Goal: Transaction & Acquisition: Purchase product/service

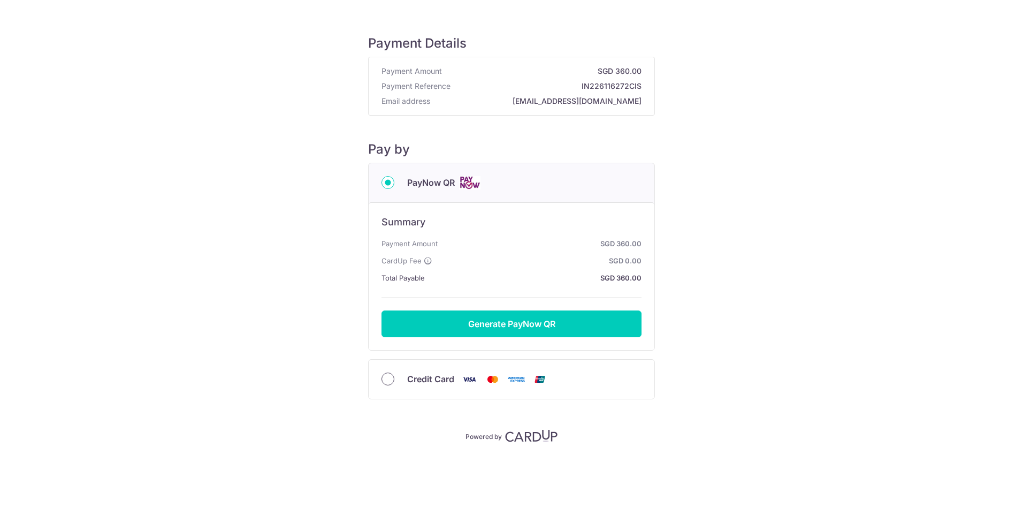
click at [393, 382] on input "Credit Card" at bounding box center [388, 379] width 13 height 13
radio input "true"
click at [387, 381] on input "Credit Card" at bounding box center [388, 379] width 13 height 13
radio input "true"
click at [387, 377] on input "Credit Card" at bounding box center [388, 379] width 13 height 13
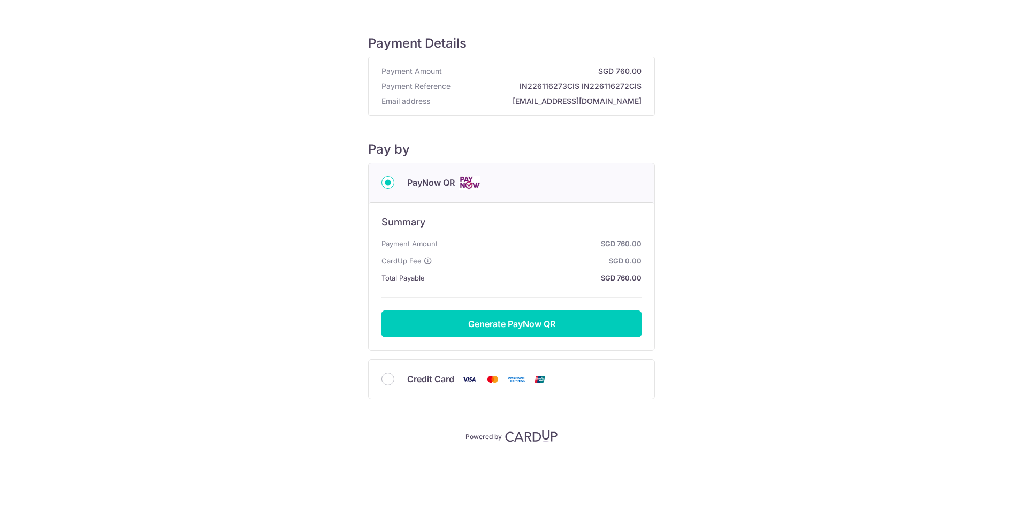
radio input "true"
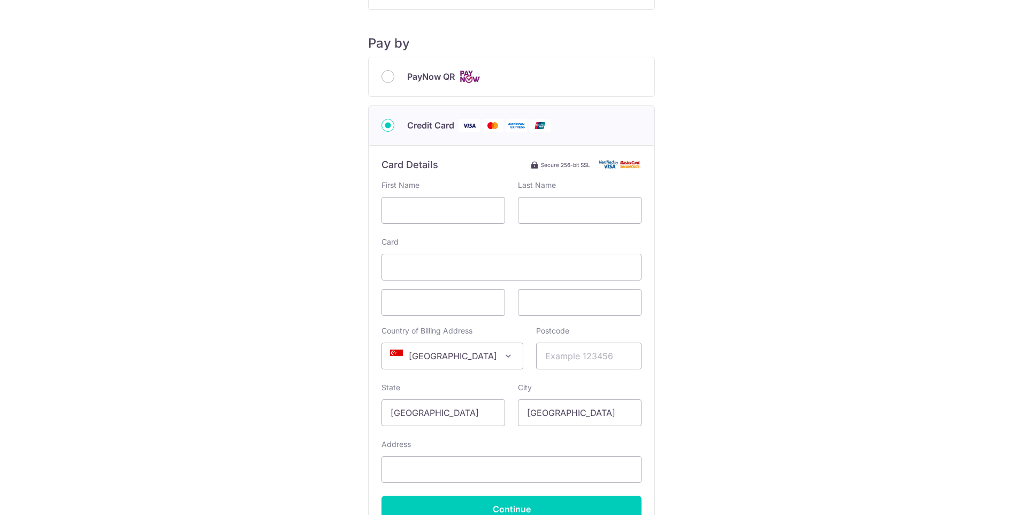
scroll to position [107, 0]
click at [407, 216] on input "text" at bounding box center [444, 209] width 124 height 27
type input "Cristiano"
type input "Souza"
click at [456, 275] on span at bounding box center [512, 266] width 260 height 27
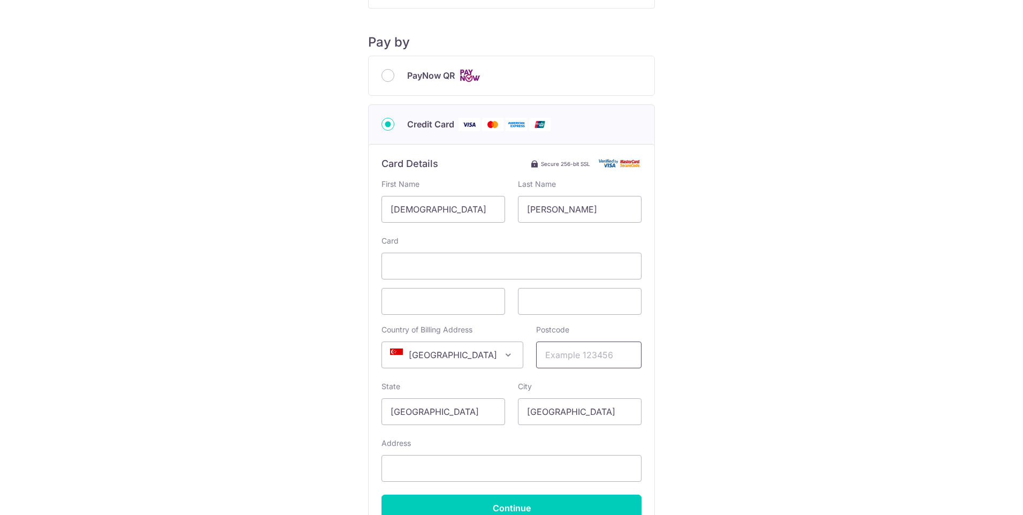
click at [546, 355] on input "Postcode" at bounding box center [588, 355] width 105 height 27
type input "098417"
type input "29 Keppel Bay View #24-88 Reflections"
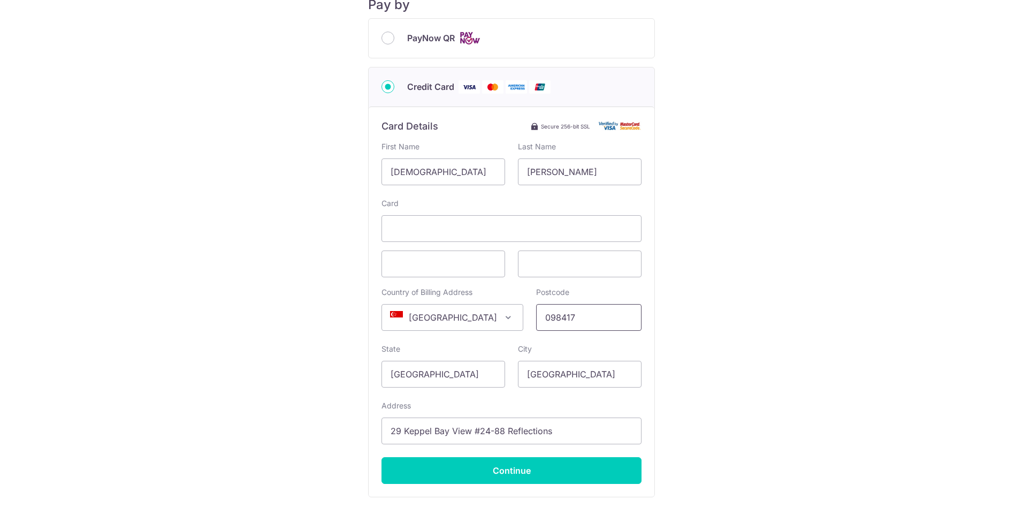
scroll to position [161, 0]
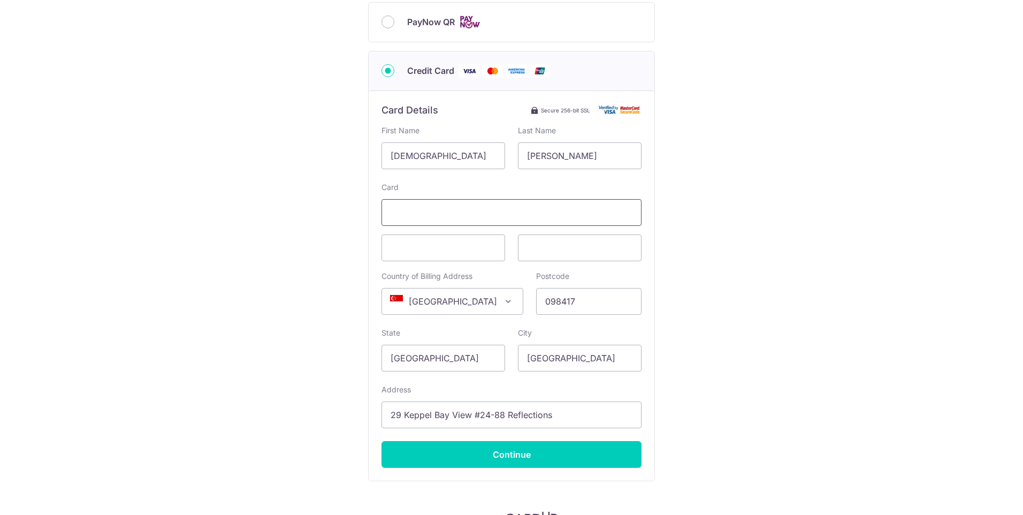
click at [405, 203] on span at bounding box center [512, 212] width 260 height 27
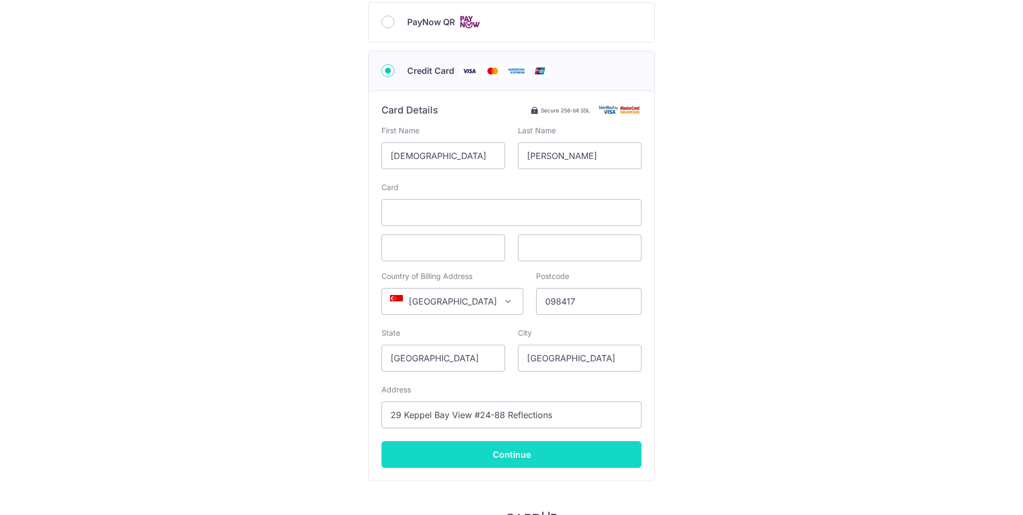
click at [510, 454] on input "Continue" at bounding box center [512, 454] width 260 height 27
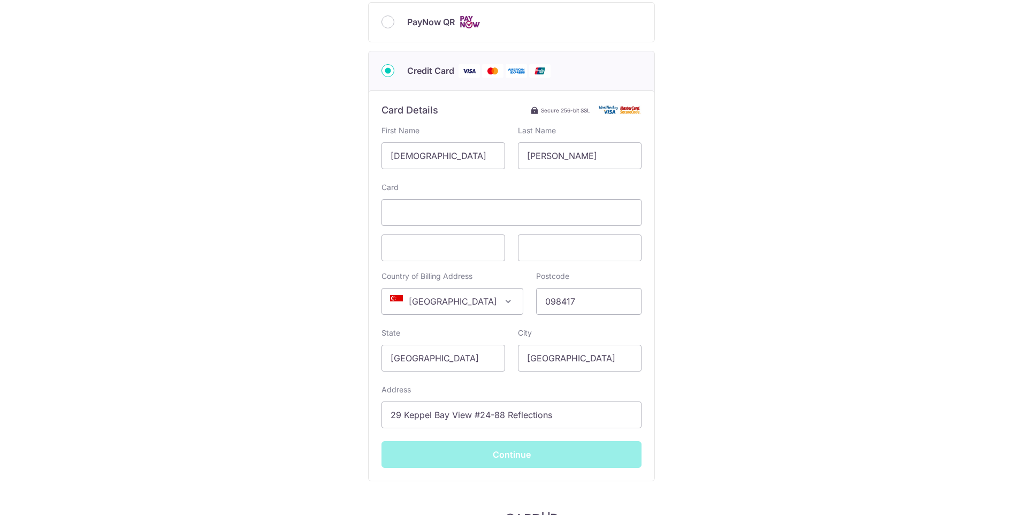
type input "**** 1425"
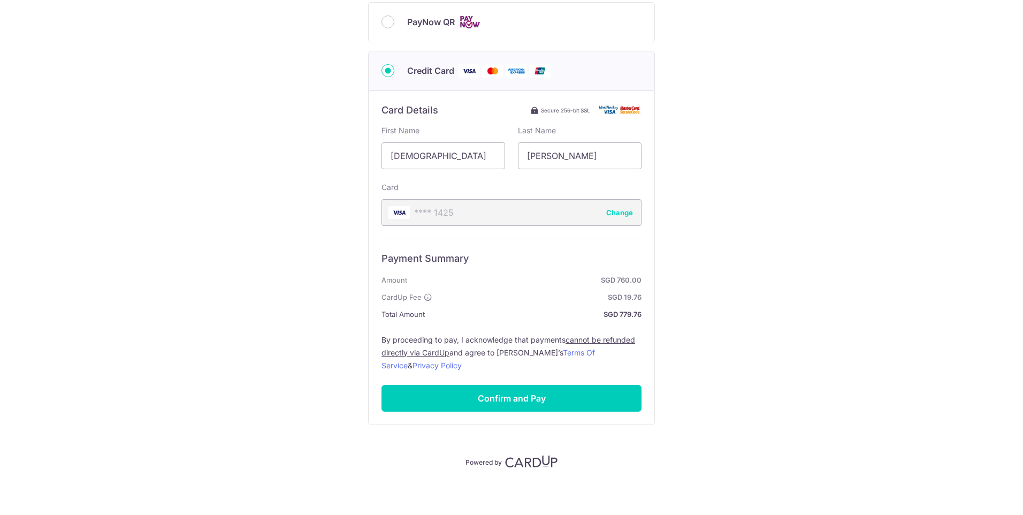
scroll to position [107, 0]
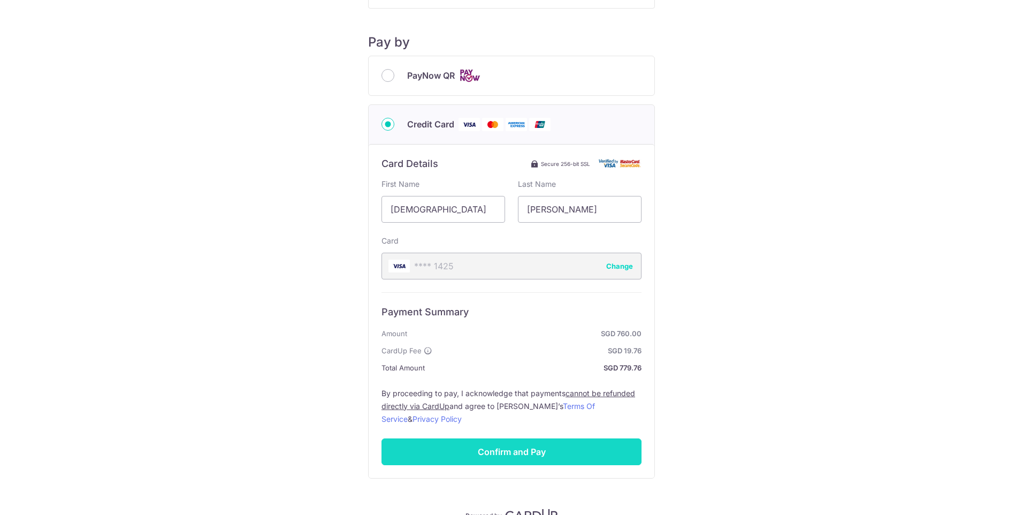
click at [514, 448] on input "Confirm and Pay" at bounding box center [512, 451] width 260 height 27
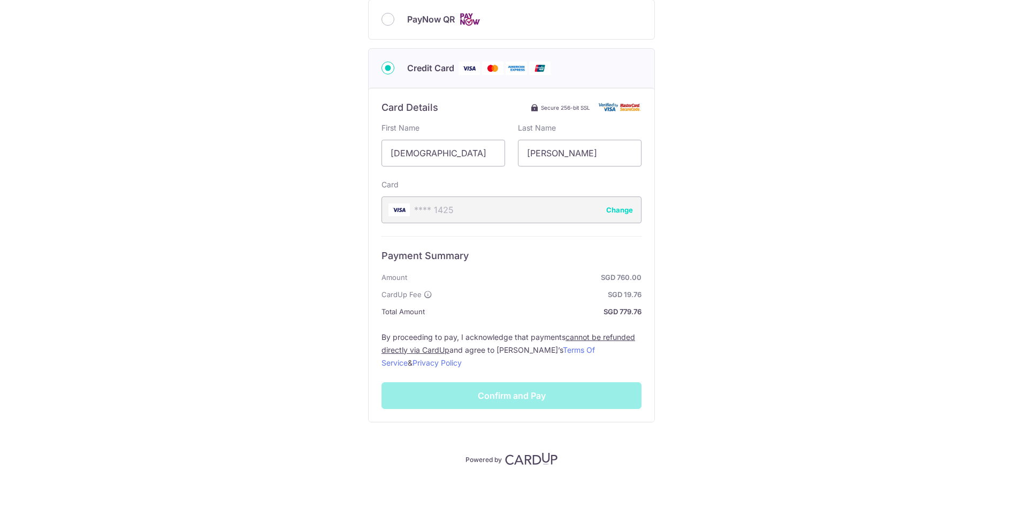
scroll to position [164, 0]
